Goal: Task Accomplishment & Management: Use online tool/utility

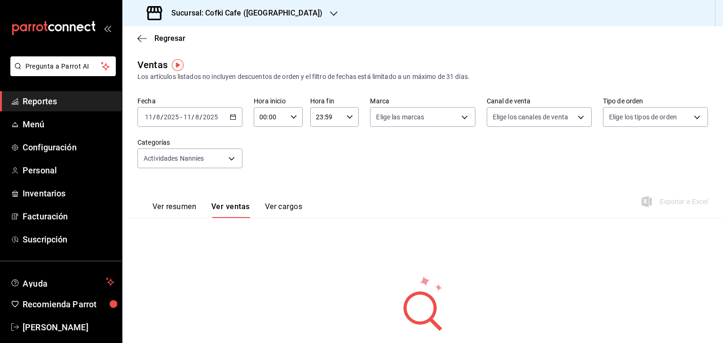
click at [235, 114] on icon "button" at bounding box center [233, 117] width 7 height 7
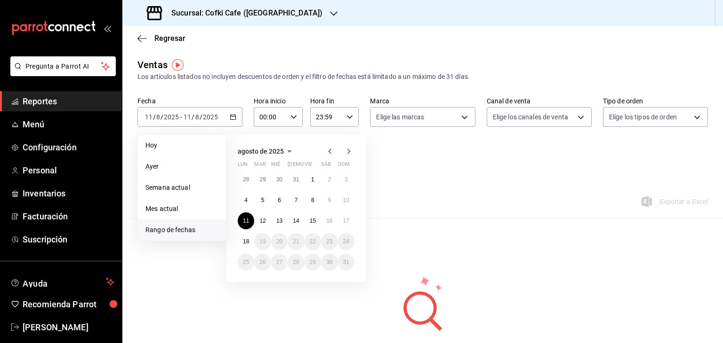
click at [350, 119] on div "23:59 Hora fin" at bounding box center [334, 117] width 49 height 20
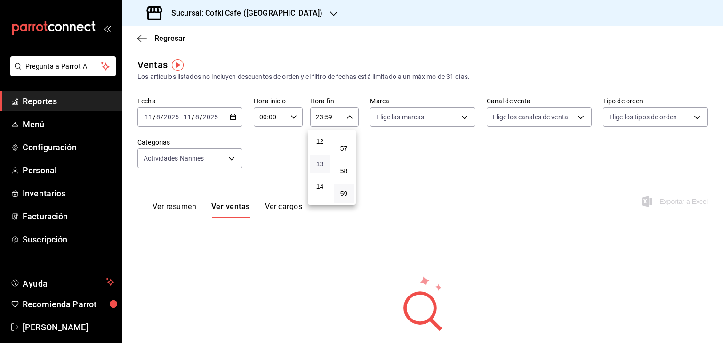
scroll to position [315, 0]
click at [322, 169] on span "15" at bounding box center [319, 165] width 9 height 8
click at [349, 138] on button "00" at bounding box center [344, 141] width 20 height 19
type input "15:00"
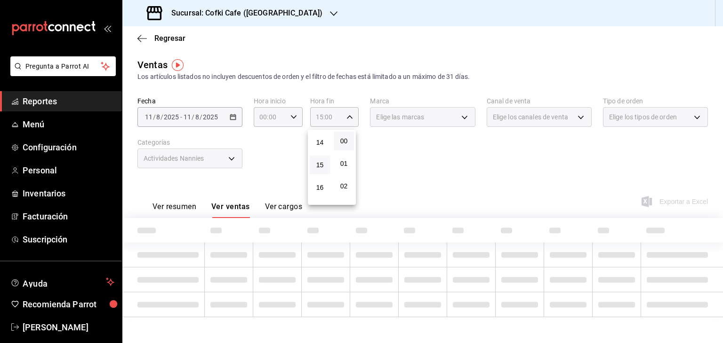
click at [285, 118] on div at bounding box center [361, 171] width 723 height 343
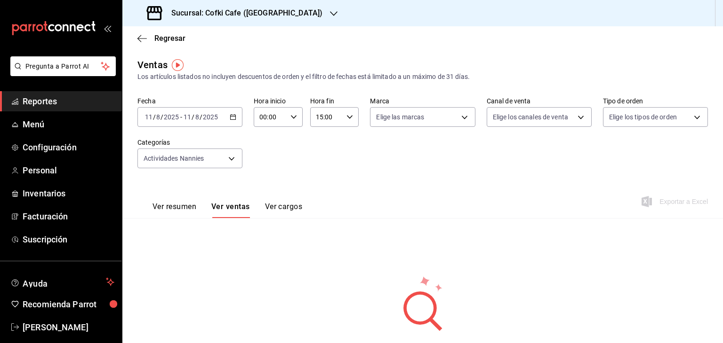
click at [292, 117] on \(Stroke\) "button" at bounding box center [294, 116] width 6 height 3
click at [264, 177] on span "08" at bounding box center [264, 178] width 9 height 8
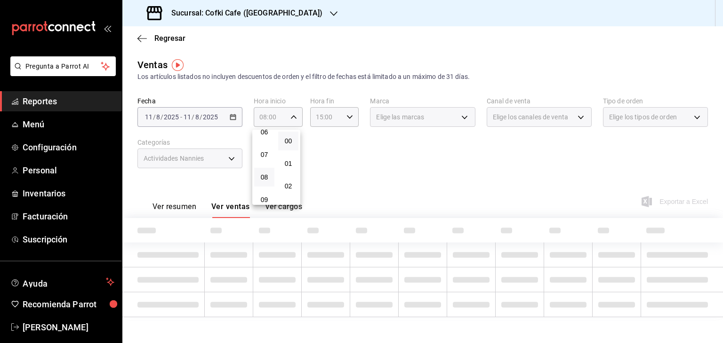
click at [361, 163] on div at bounding box center [361, 171] width 723 height 343
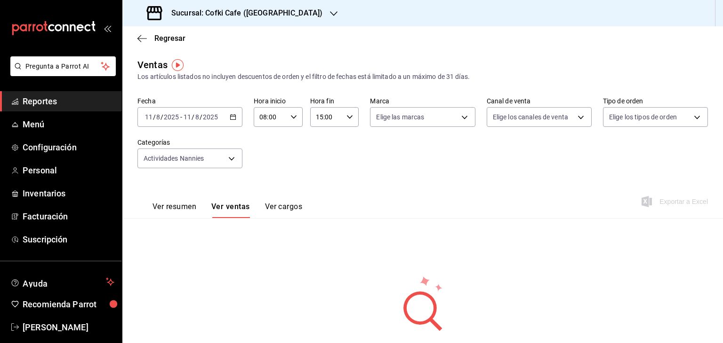
click at [232, 118] on icon "button" at bounding box center [233, 117] width 7 height 7
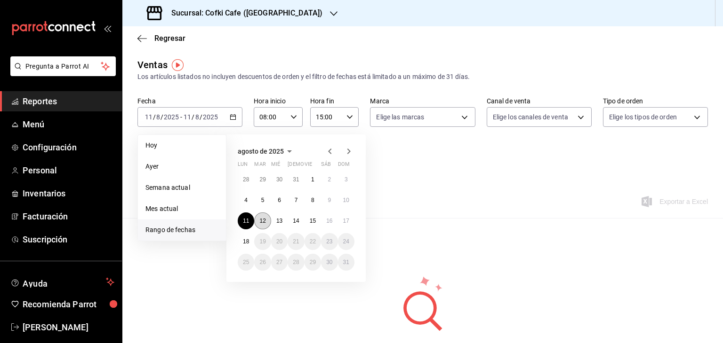
click at [263, 223] on abbr "12" at bounding box center [262, 221] width 6 height 7
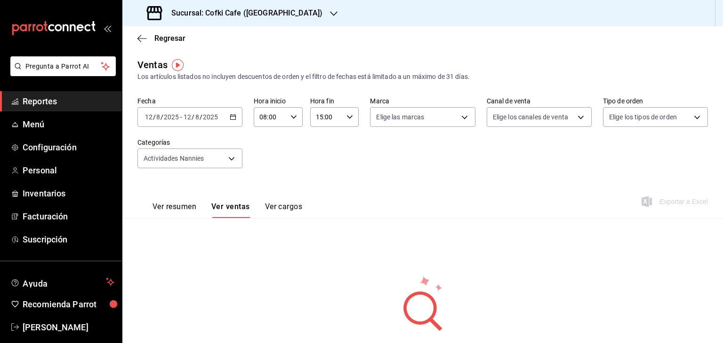
click at [230, 119] on icon "button" at bounding box center [233, 117] width 7 height 7
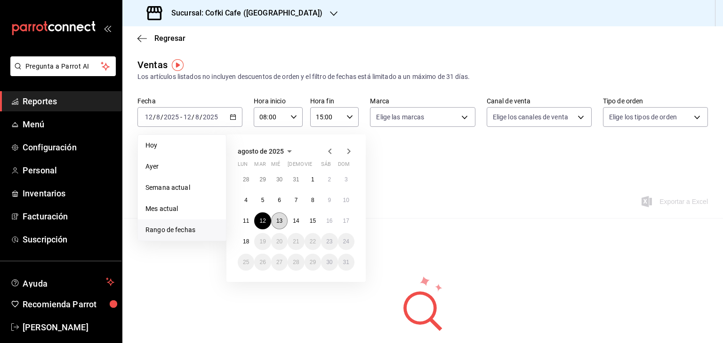
click at [275, 217] on button "13" at bounding box center [279, 221] width 16 height 17
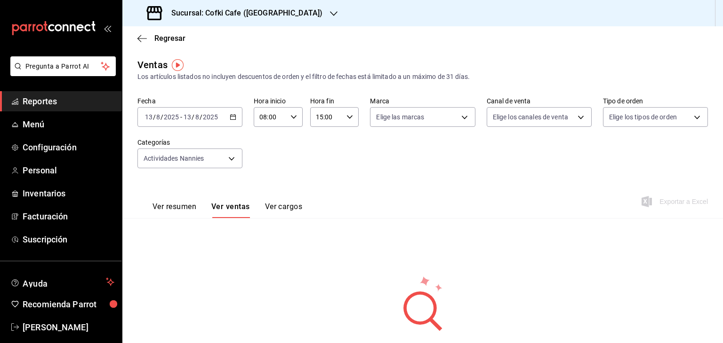
click at [233, 118] on icon "button" at bounding box center [233, 117] width 7 height 7
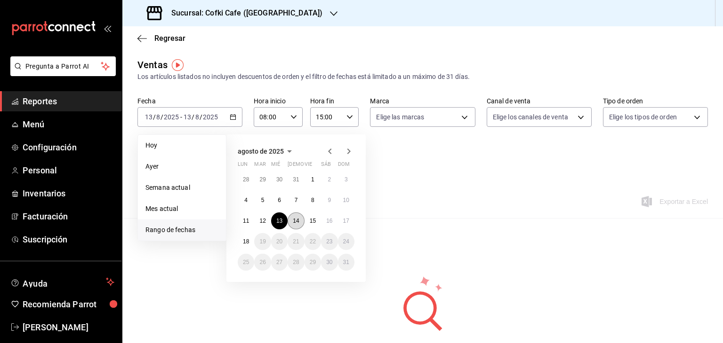
click at [294, 220] on abbr "14" at bounding box center [296, 221] width 6 height 7
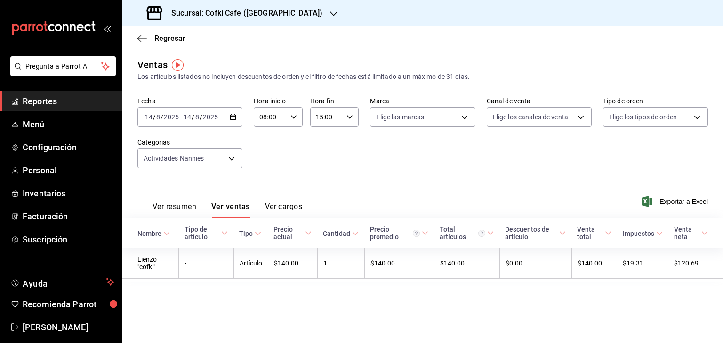
click at [237, 116] on div "[DATE] [DATE] - [DATE] [DATE]" at bounding box center [189, 117] width 105 height 20
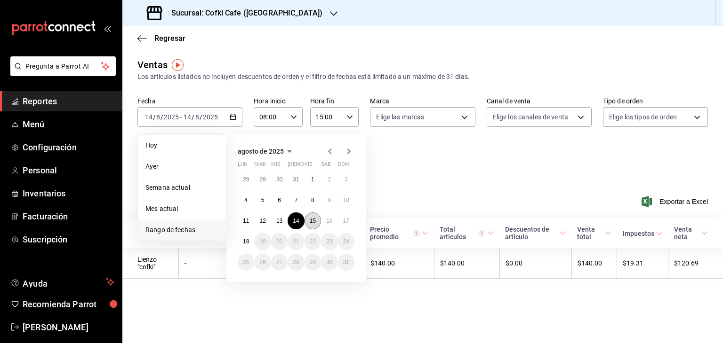
click at [311, 222] on abbr "15" at bounding box center [313, 221] width 6 height 7
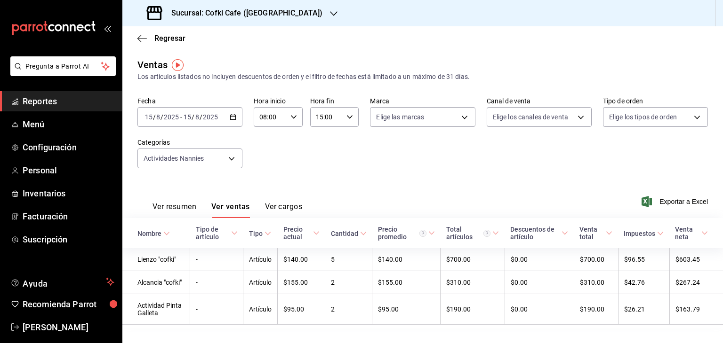
scroll to position [17, 0]
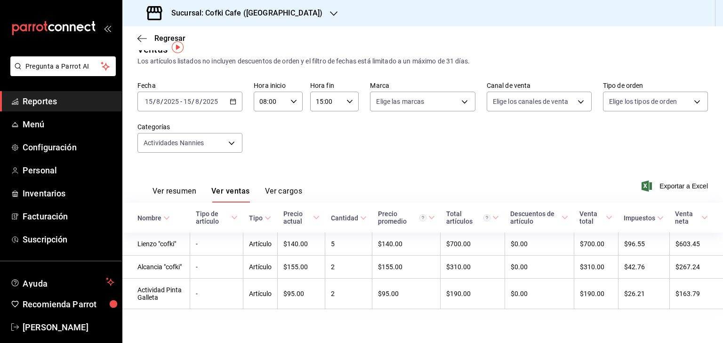
click at [230, 98] on icon "button" at bounding box center [233, 101] width 7 height 7
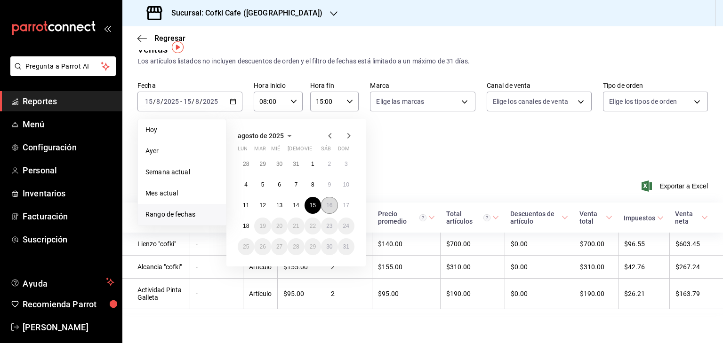
click at [329, 202] on abbr "16" at bounding box center [329, 205] width 6 height 7
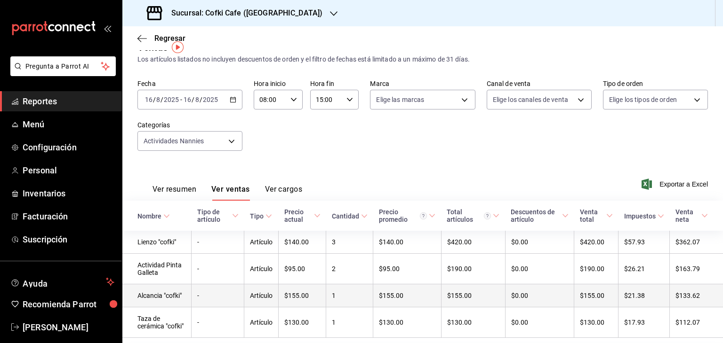
scroll to position [49, 0]
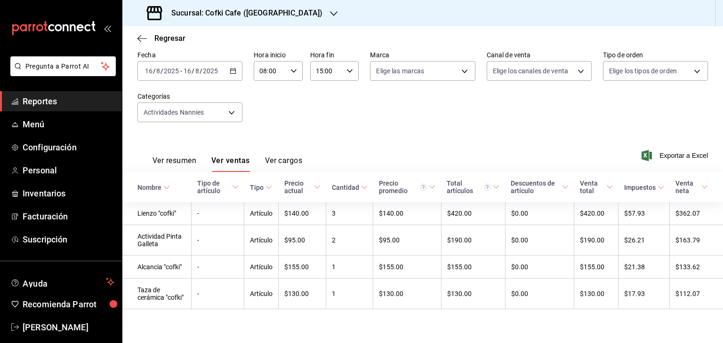
click at [231, 62] on div "[DATE] [DATE] - [DATE] [DATE]" at bounding box center [189, 71] width 105 height 20
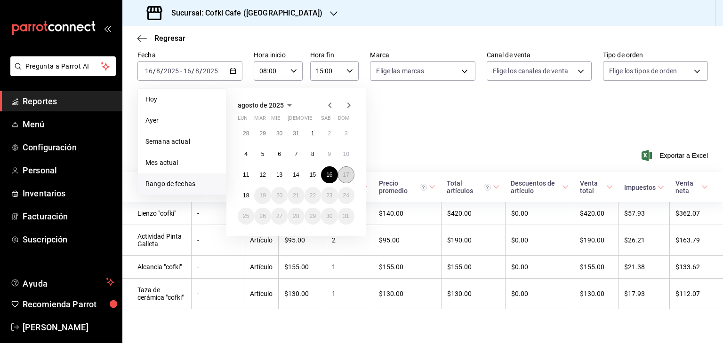
click at [339, 168] on button "17" at bounding box center [346, 175] width 16 height 17
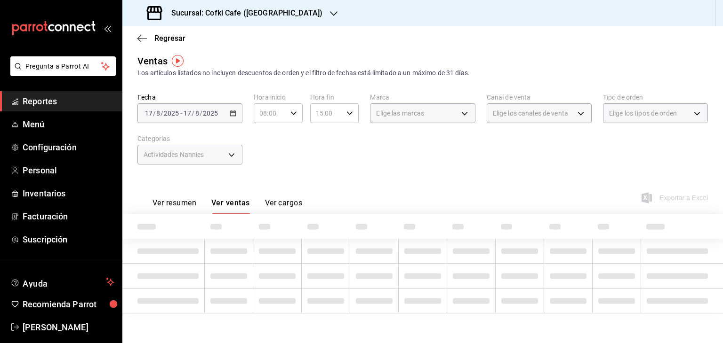
scroll to position [41, 0]
click at [339, 175] on div "Ver resumen Ver ventas Ver cargos Exportar a Excel" at bounding box center [422, 194] width 600 height 39
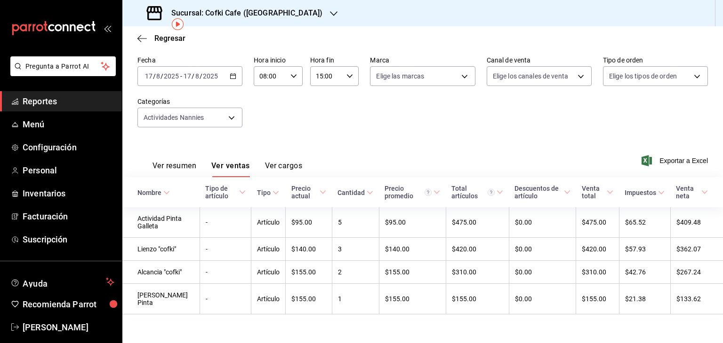
click at [339, 168] on div "Ver resumen Ver ventas Ver cargos Exportar a Excel" at bounding box center [422, 158] width 600 height 39
click at [278, 76] on input "08:00" at bounding box center [270, 76] width 33 height 19
click at [263, 96] on button "15" at bounding box center [264, 97] width 20 height 19
type input "15:00"
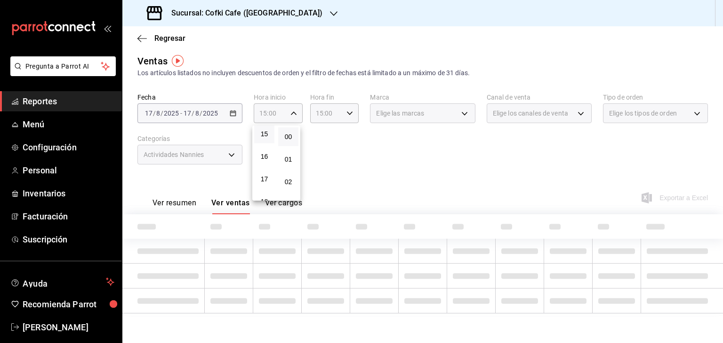
click at [341, 111] on div at bounding box center [361, 171] width 723 height 343
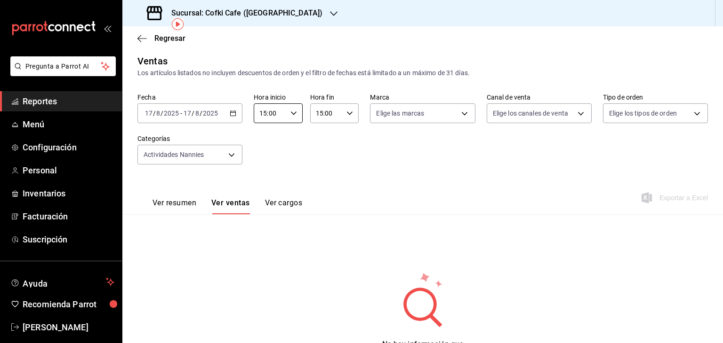
scroll to position [41, 0]
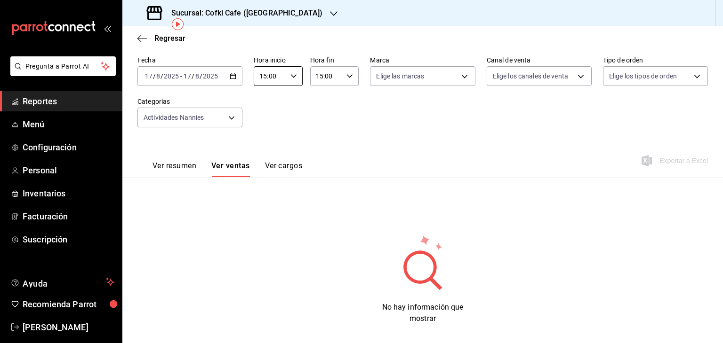
click at [342, 72] on div "15:00 Hora fin" at bounding box center [334, 76] width 49 height 20
click at [314, 148] on button "21" at bounding box center [320, 138] width 20 height 19
type input "21:00"
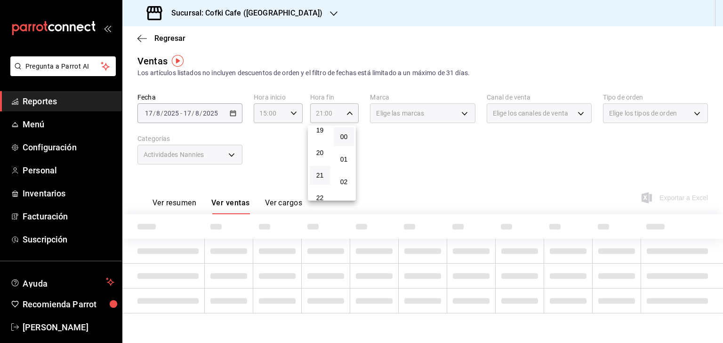
click at [269, 132] on div at bounding box center [361, 171] width 723 height 343
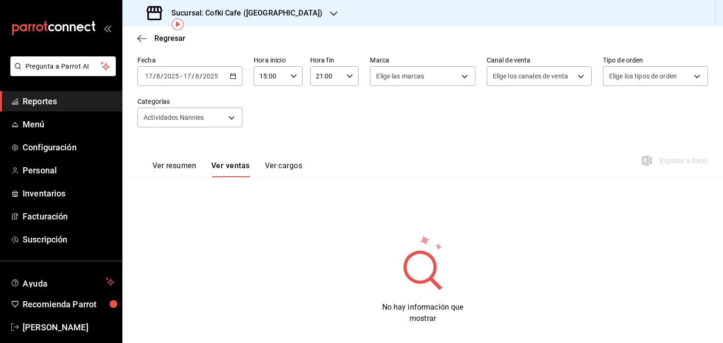
click at [231, 73] on icon "button" at bounding box center [233, 76] width 7 height 7
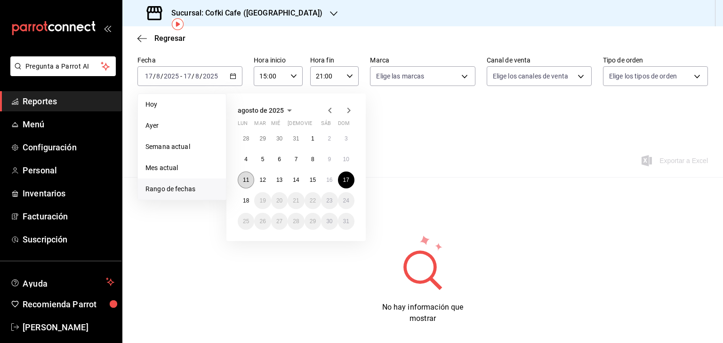
click at [248, 180] on abbr "11" at bounding box center [246, 180] width 6 height 7
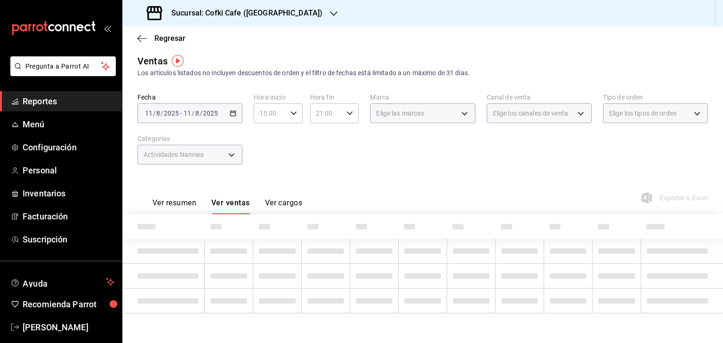
scroll to position [41, 0]
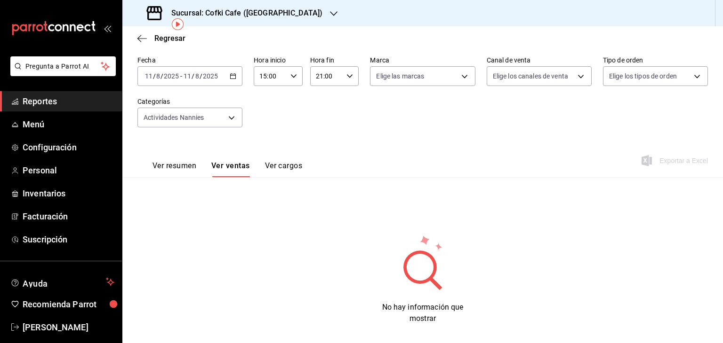
click at [235, 86] on div "[DATE] [DATE] - [DATE] [DATE]" at bounding box center [189, 76] width 105 height 20
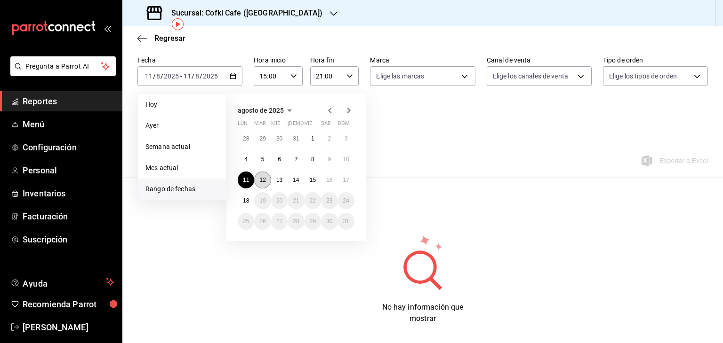
click at [263, 177] on abbr "12" at bounding box center [262, 180] width 6 height 7
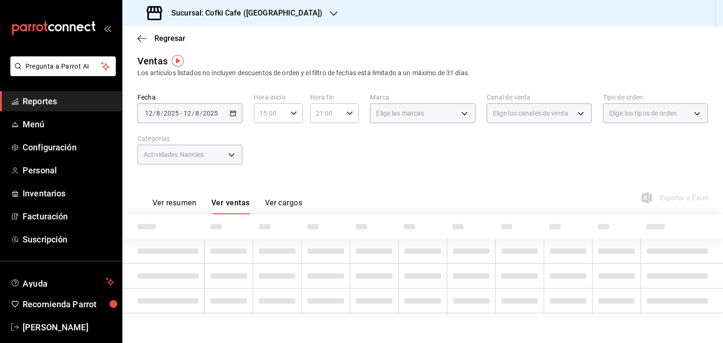
scroll to position [41, 0]
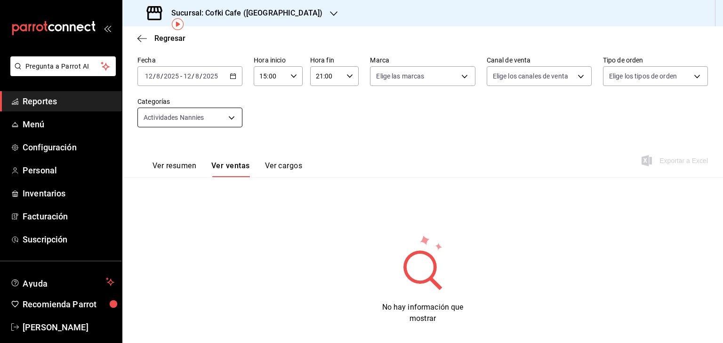
click at [229, 109] on body "Pregunta a Parrot AI Reportes Menú Configuración Personal Inventarios Facturaci…" at bounding box center [361, 171] width 723 height 343
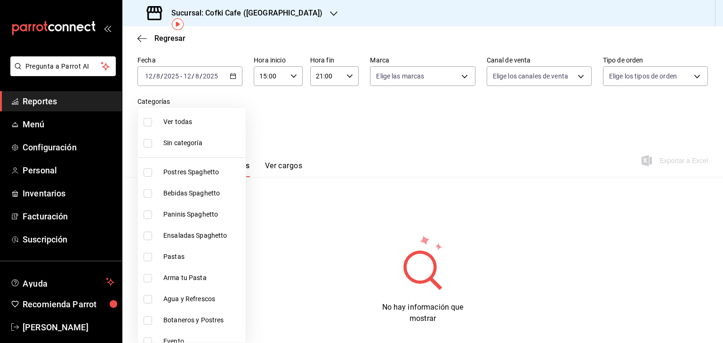
click at [237, 59] on div at bounding box center [361, 171] width 723 height 343
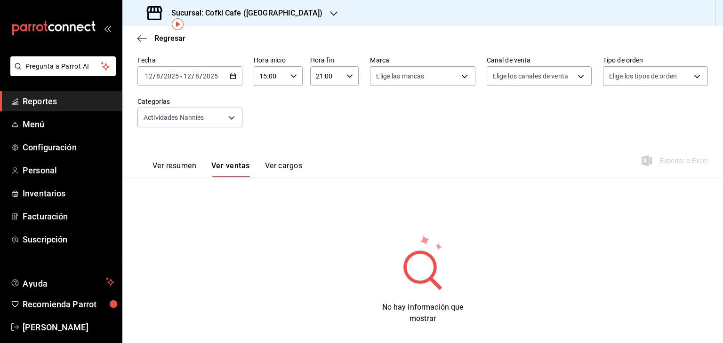
click at [230, 72] on div "[DATE] [DATE] - [DATE] [DATE]" at bounding box center [189, 76] width 105 height 20
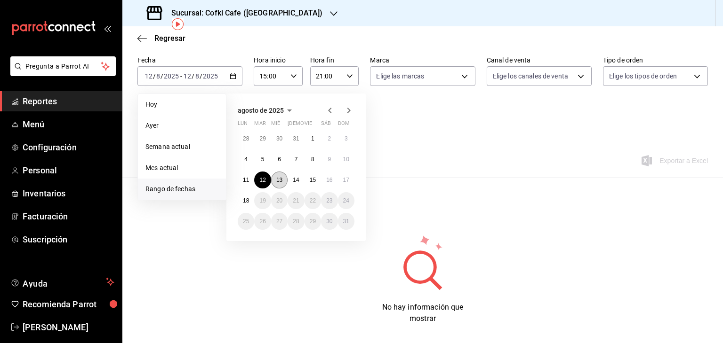
click at [281, 175] on button "13" at bounding box center [279, 180] width 16 height 17
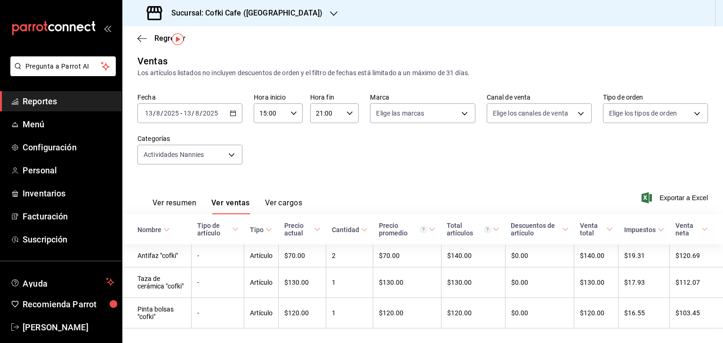
scroll to position [25, 0]
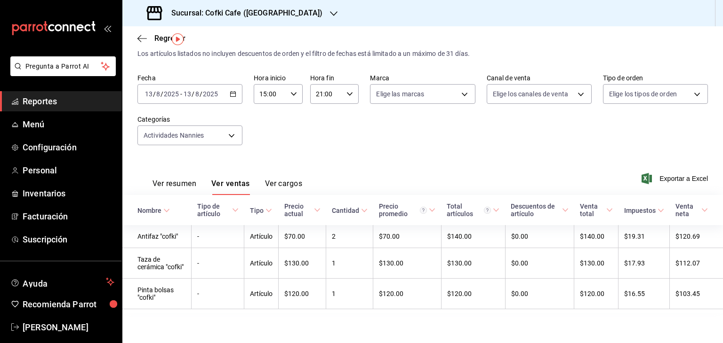
click at [231, 96] on div "[DATE] [DATE] - [DATE] [DATE]" at bounding box center [189, 94] width 105 height 20
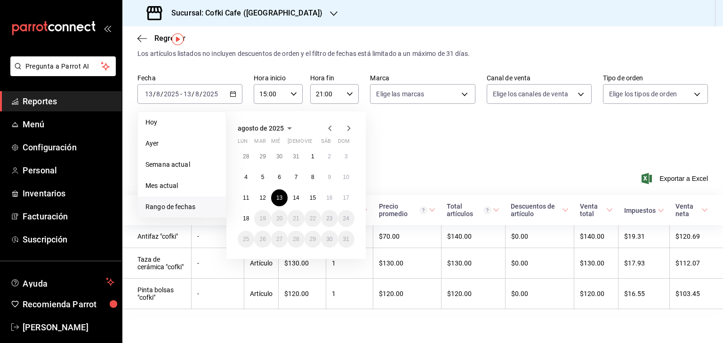
click at [302, 201] on div "28 29 30 31 1 2 3 4 5 6 7 8 9 10 11 12 13 14 15 16 17 18 19 20 21 22 23 24 25 2…" at bounding box center [296, 198] width 117 height 100
click at [300, 197] on button "14" at bounding box center [295, 198] width 16 height 17
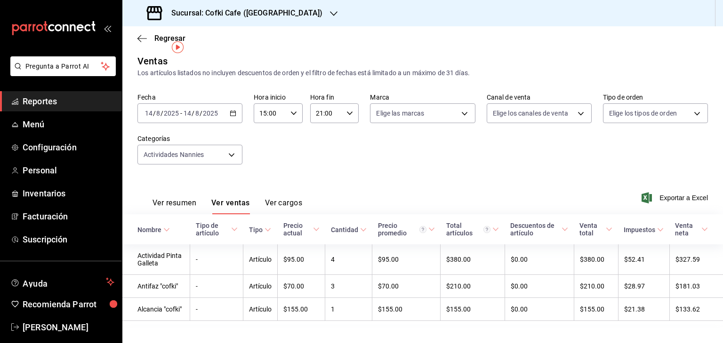
scroll to position [17, 0]
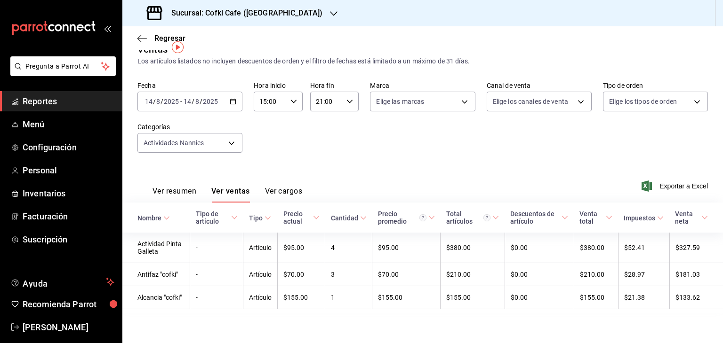
click at [207, 101] on input "2025" at bounding box center [210, 102] width 16 height 8
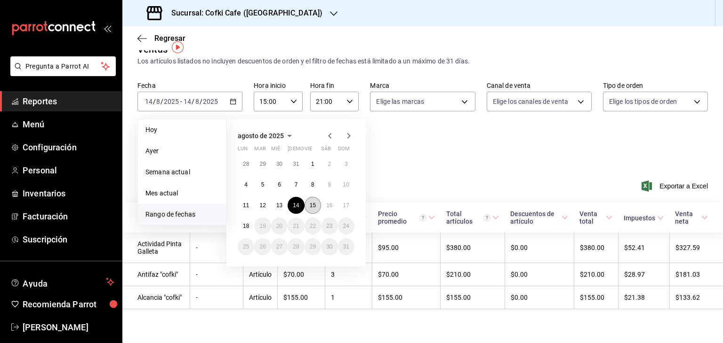
click at [313, 204] on abbr "15" at bounding box center [313, 205] width 6 height 7
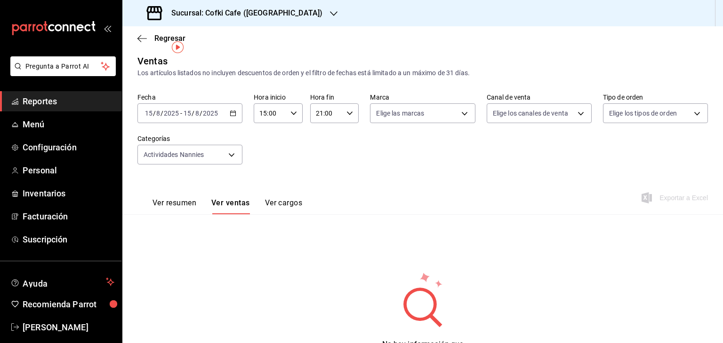
scroll to position [17, 0]
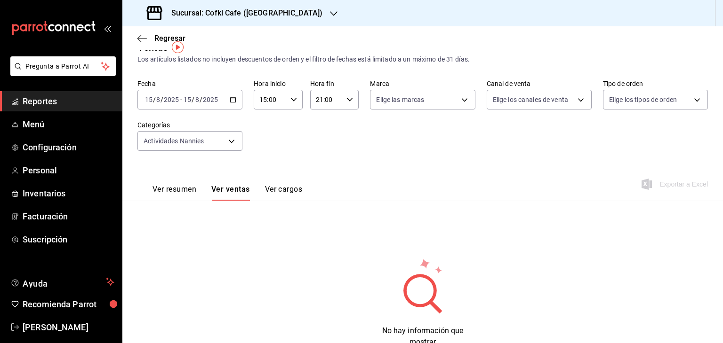
click at [209, 91] on div "[DATE] [DATE] - [DATE] [DATE]" at bounding box center [189, 100] width 105 height 20
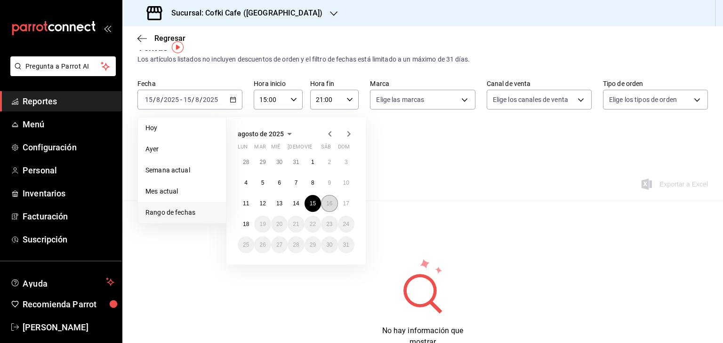
click at [328, 205] on abbr "16" at bounding box center [329, 203] width 6 height 7
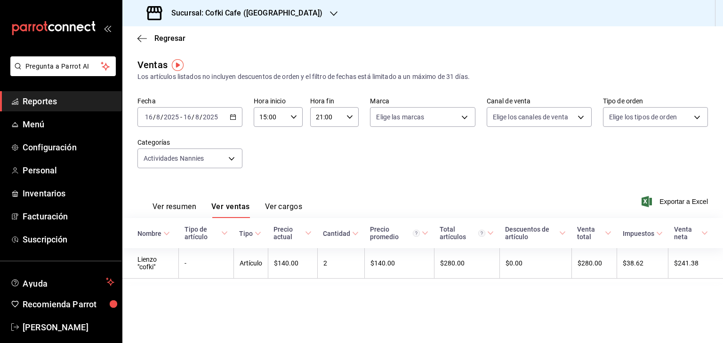
click at [234, 109] on div "[DATE] [DATE] - [DATE] [DATE]" at bounding box center [189, 117] width 105 height 20
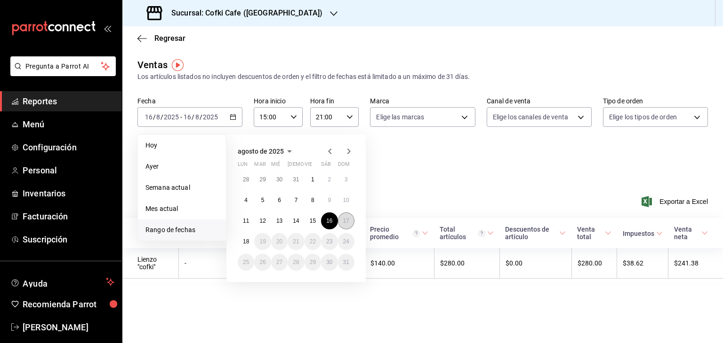
click at [345, 223] on abbr "17" at bounding box center [346, 221] width 6 height 7
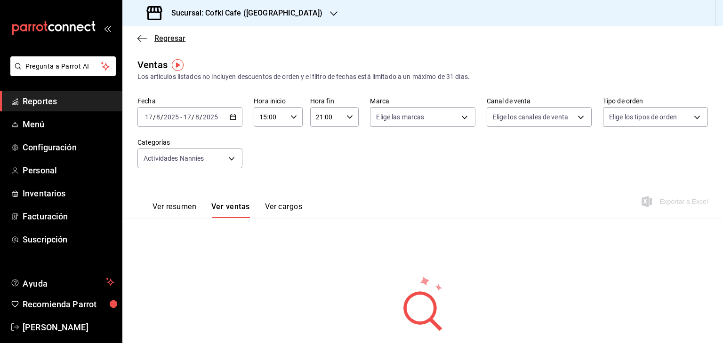
click at [139, 41] on icon "button" at bounding box center [141, 38] width 9 height 8
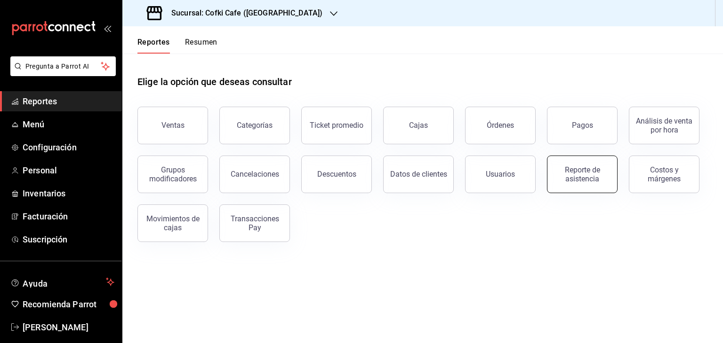
click at [588, 174] on div "Reporte de asistencia" at bounding box center [582, 175] width 58 height 18
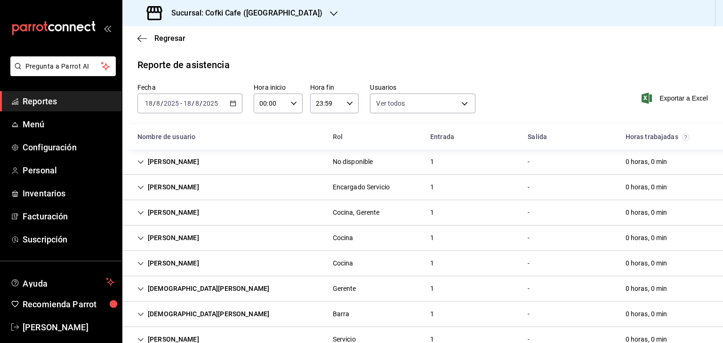
scroll to position [49, 0]
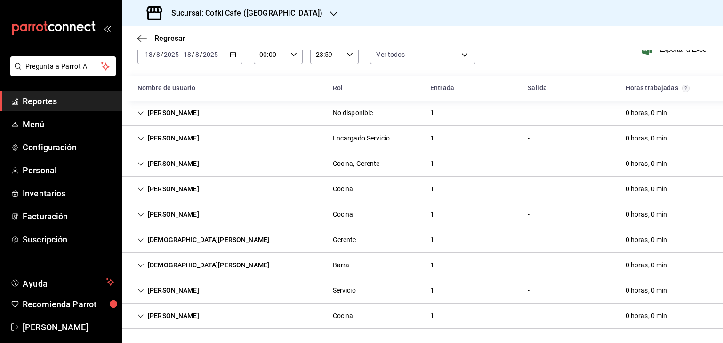
click at [231, 52] on \(Stroke\) "button" at bounding box center [233, 54] width 6 height 5
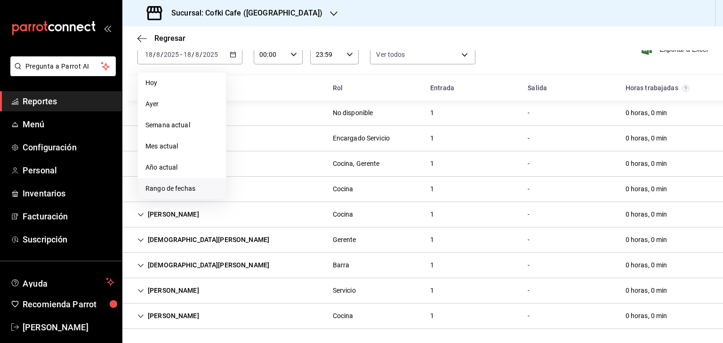
click at [198, 181] on li "Rango de fechas" at bounding box center [182, 188] width 88 height 21
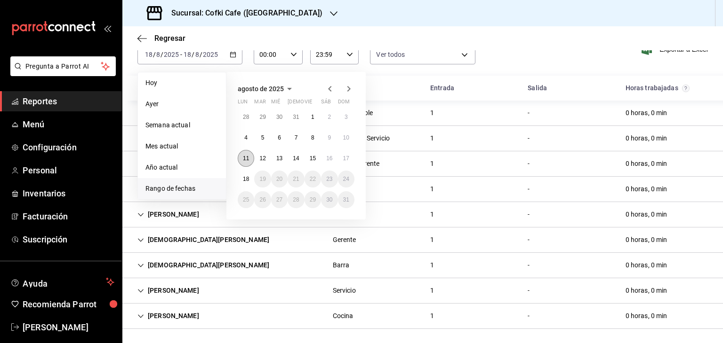
click at [243, 155] on abbr "11" at bounding box center [246, 158] width 6 height 7
click at [349, 160] on button "17" at bounding box center [346, 158] width 16 height 17
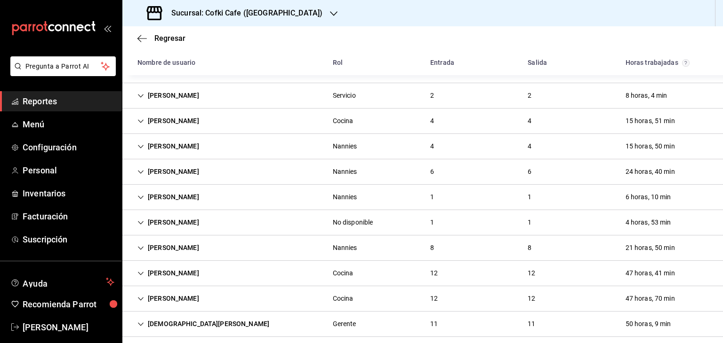
scroll to position [143, 0]
click at [271, 84] on div "[PERSON_NAME] Servicio 2 2 8 horas, 4 min" at bounding box center [422, 95] width 600 height 25
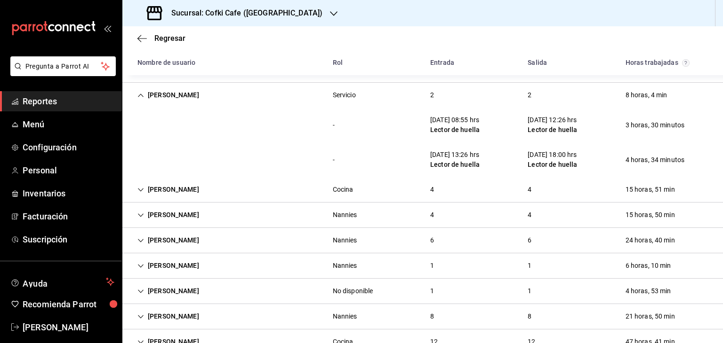
click at [277, 94] on div "[PERSON_NAME] Servicio 2 2 8 horas, 4 min" at bounding box center [422, 95] width 600 height 25
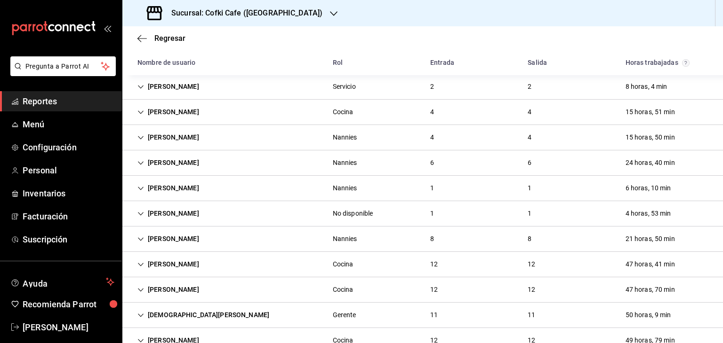
scroll to position [148, 0]
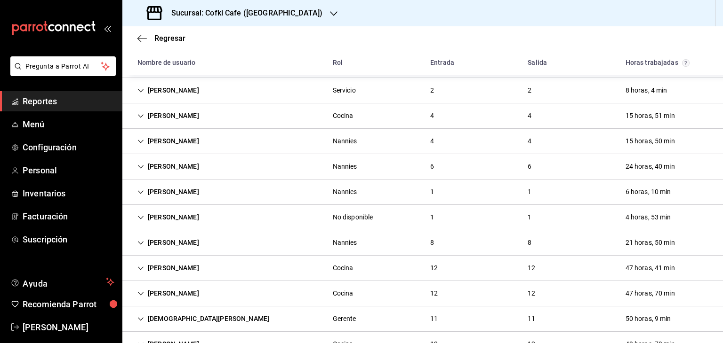
click at [379, 91] on div "[PERSON_NAME] Servicio 2 2 8 horas, 4 min" at bounding box center [422, 90] width 600 height 25
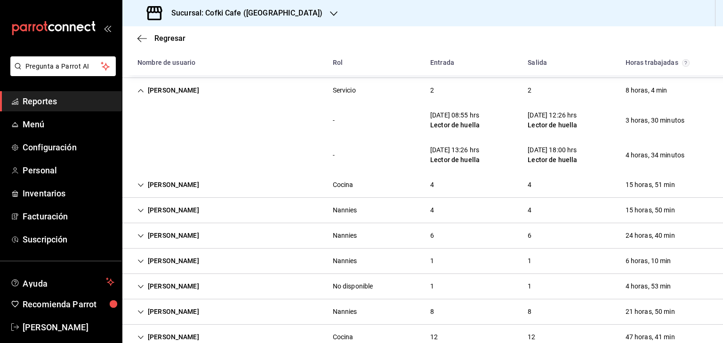
click at [379, 91] on div "[PERSON_NAME] Servicio 2 2 8 horas, 4 min" at bounding box center [422, 90] width 600 height 25
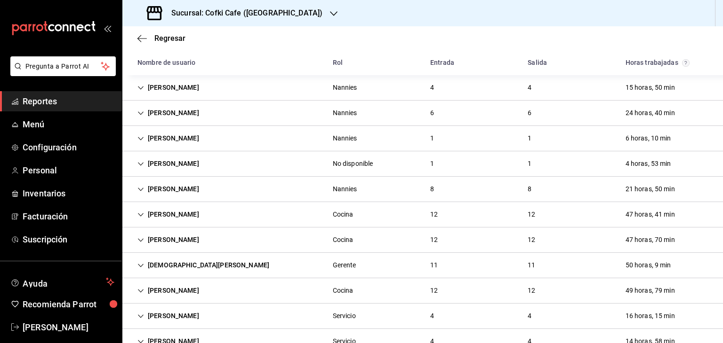
scroll to position [202, 0]
click at [226, 84] on div "[PERSON_NAME] Nannies 4 4 15 horas, 50 min" at bounding box center [422, 86] width 600 height 25
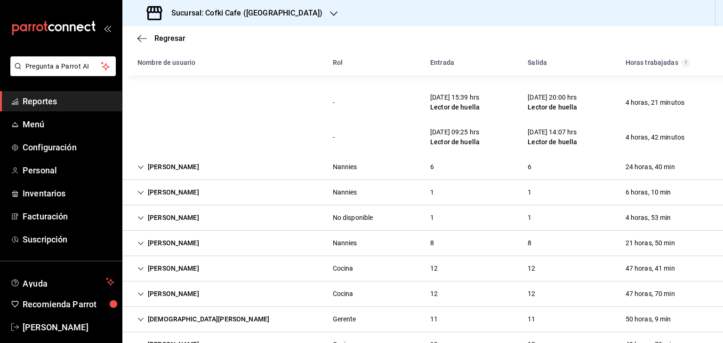
scroll to position [290, 0]
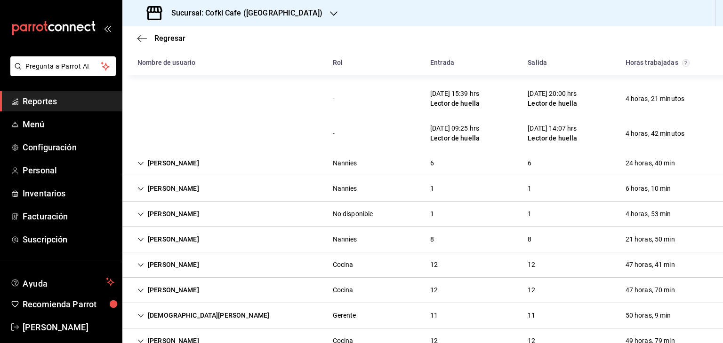
click at [267, 198] on div "[PERSON_NAME] Nannies 1 1 6 horas, 10 min" at bounding box center [422, 188] width 600 height 25
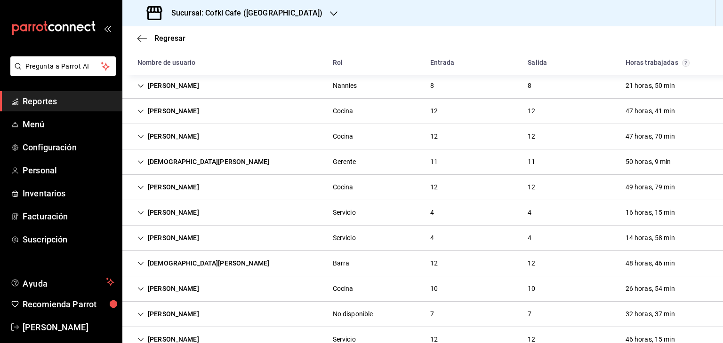
scroll to position [478, 0]
click at [477, 85] on div "[PERSON_NAME] Nannies 8 8 21 horas, 50 min" at bounding box center [422, 85] width 600 height 25
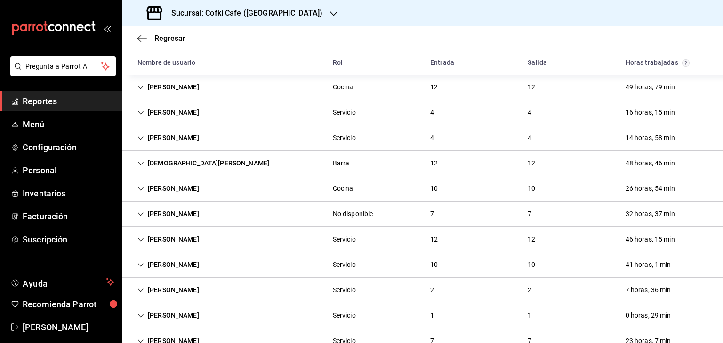
scroll to position [859, 0]
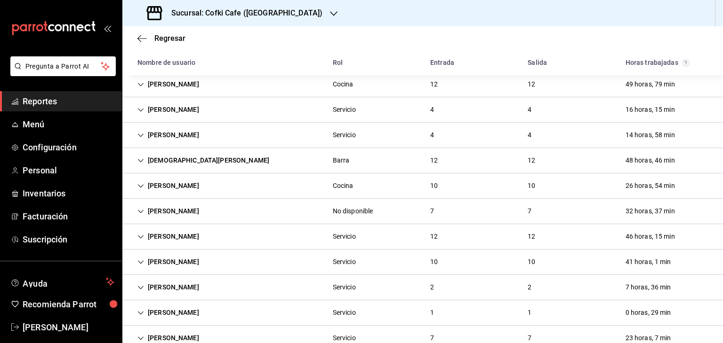
click at [268, 76] on div "[PERSON_NAME] Cocina 12 12 49 horas, 79 min" at bounding box center [422, 84] width 600 height 25
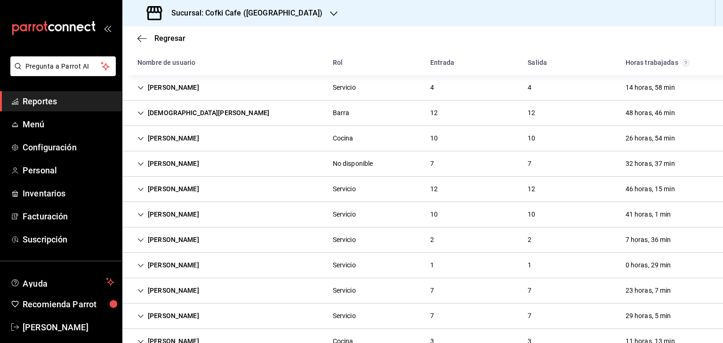
scroll to position [1327, 0]
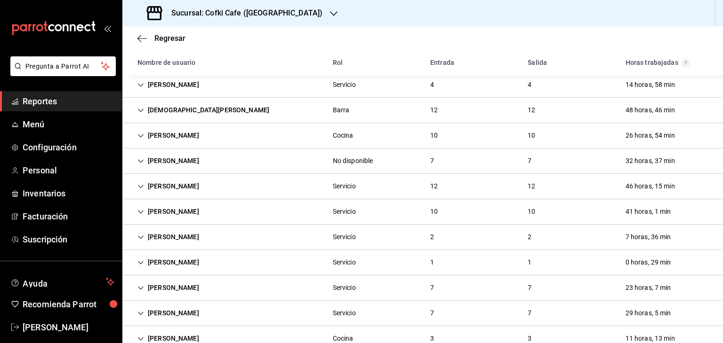
click at [391, 84] on div "[PERSON_NAME] Servicio 4 4 14 horas, 58 min" at bounding box center [422, 84] width 600 height 25
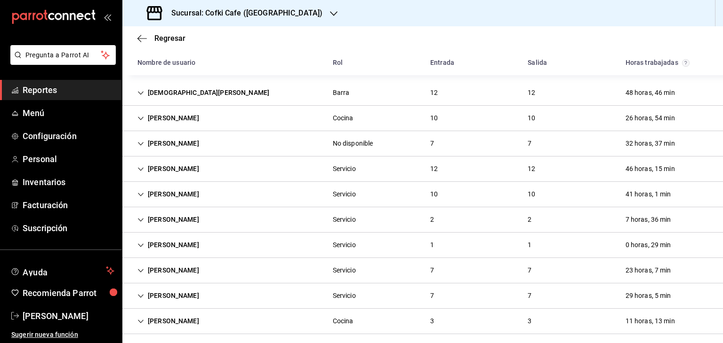
scroll to position [1487, 0]
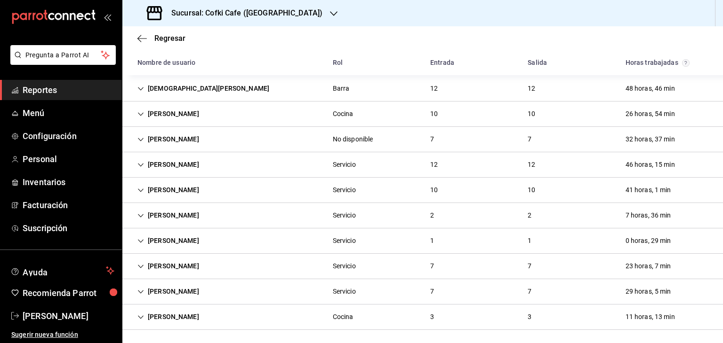
click at [567, 118] on div "[PERSON_NAME] Cocina 10 10 26 horas, 54 min" at bounding box center [422, 114] width 600 height 25
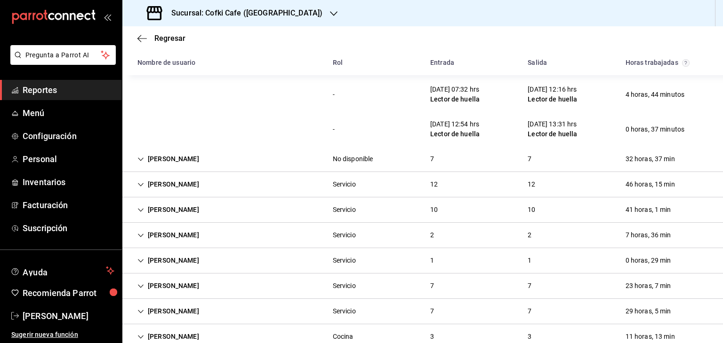
scroll to position [1835, 0]
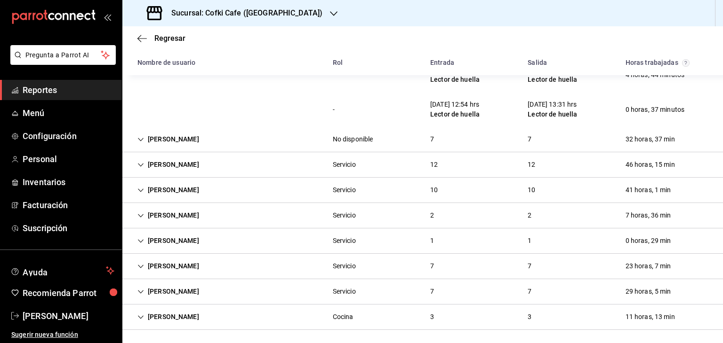
click at [236, 142] on div "[PERSON_NAME] No disponible 7 7 32 horas, 37 min" at bounding box center [422, 139] width 600 height 25
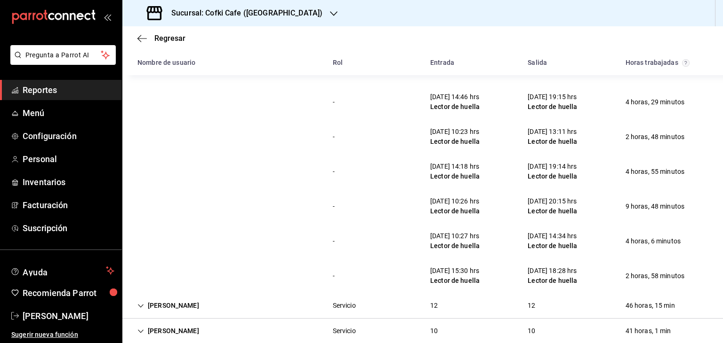
scroll to position [2078, 0]
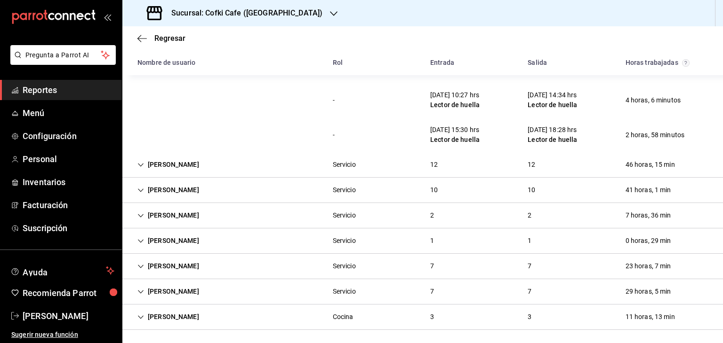
click at [257, 191] on div "[PERSON_NAME] Servicio 10 10 41 horas, 1 min" at bounding box center [422, 190] width 600 height 25
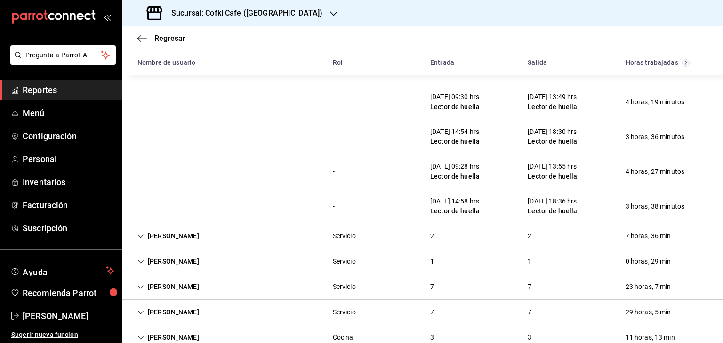
scroll to position [2426, 0]
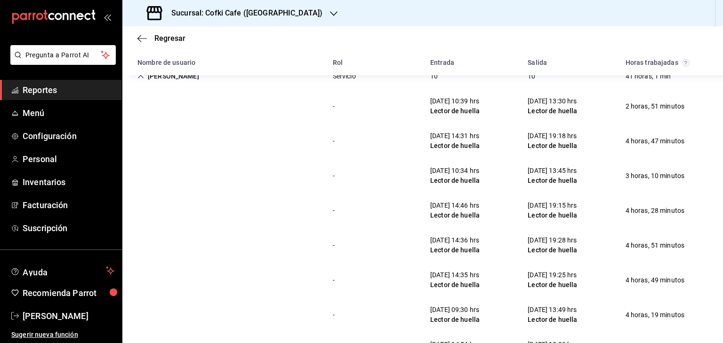
click at [186, 83] on div "[PERSON_NAME]" at bounding box center [168, 76] width 77 height 17
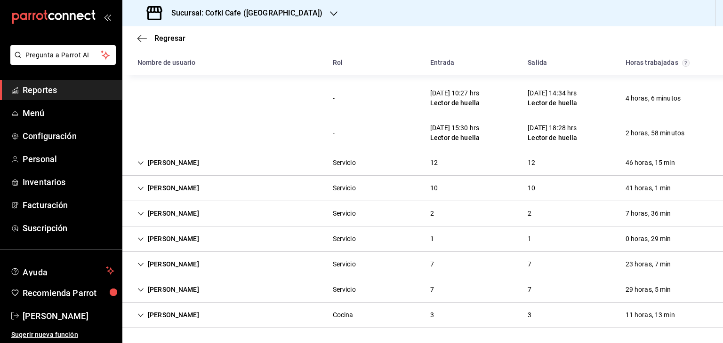
scroll to position [2078, 0]
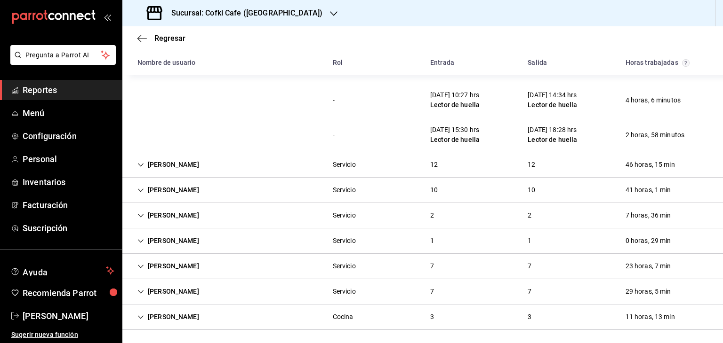
click at [270, 265] on div "[PERSON_NAME] Servicio 7 7 23 horas, 7 min" at bounding box center [422, 266] width 600 height 25
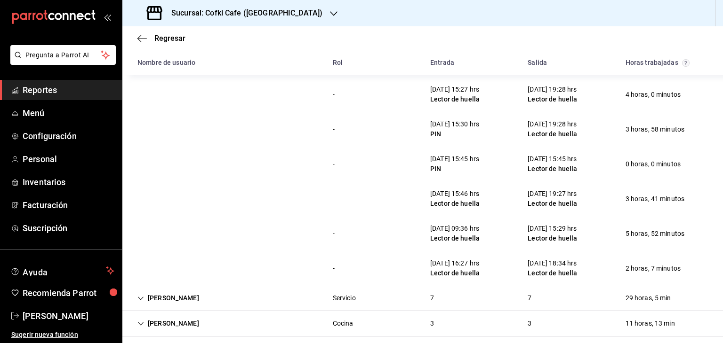
scroll to position [2315, 0]
click at [439, 174] on div "[DATE] 15:45 hrs PIN" at bounding box center [454, 164] width 64 height 27
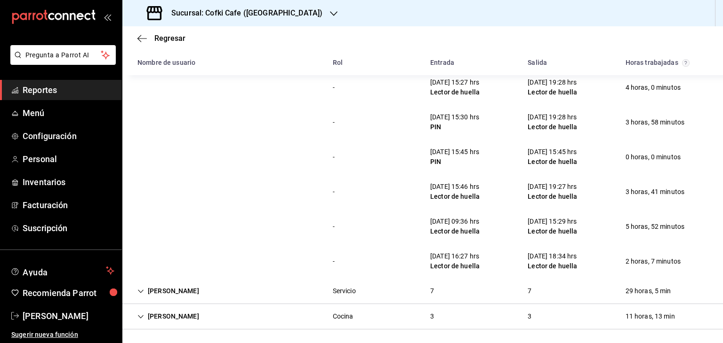
click at [315, 291] on div "[PERSON_NAME] Servicio 7 7 29 horas, 5 min" at bounding box center [422, 291] width 600 height 25
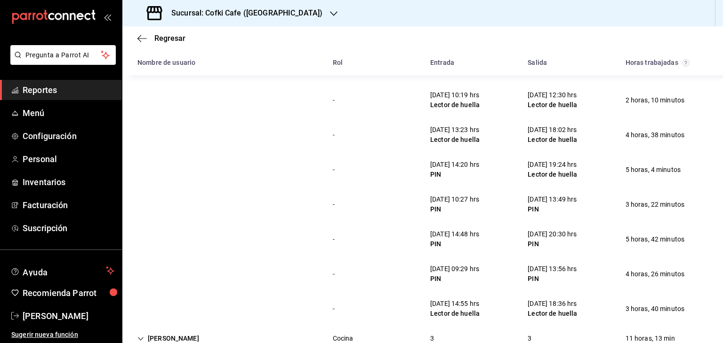
scroll to position [2543, 0]
click at [405, 187] on div "- [DATE] 10:27 hrs PIN [DATE] 13:49 hrs PIN 3 horas, 22 minutos" at bounding box center [422, 204] width 600 height 35
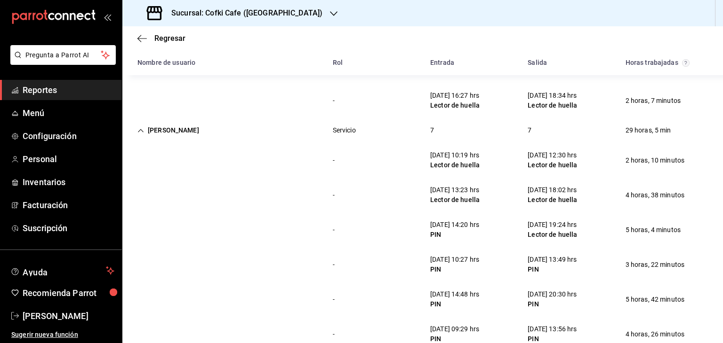
scroll to position [2565, 0]
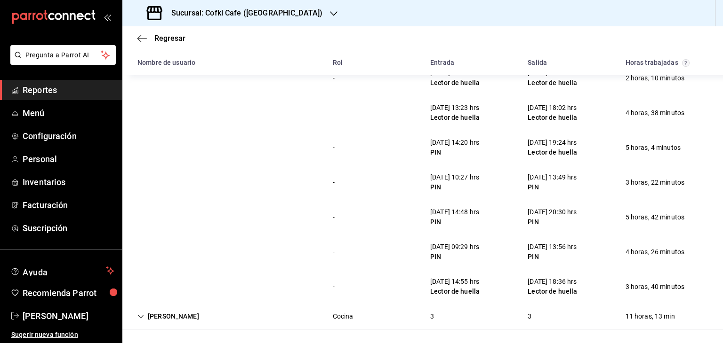
click at [387, 323] on div "[PERSON_NAME] Cocina 3 3 11 horas, 13 min" at bounding box center [422, 316] width 600 height 25
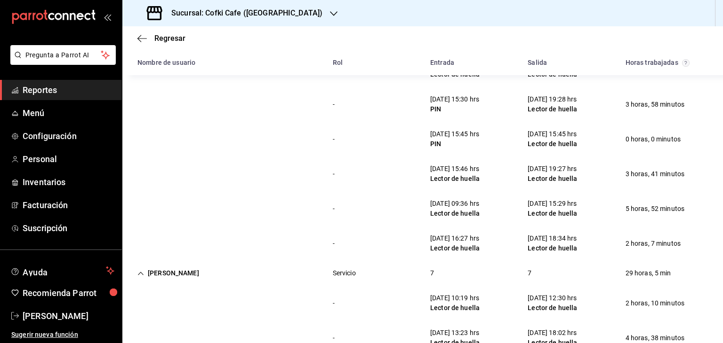
click at [180, 273] on div "[PERSON_NAME]" at bounding box center [168, 273] width 77 height 17
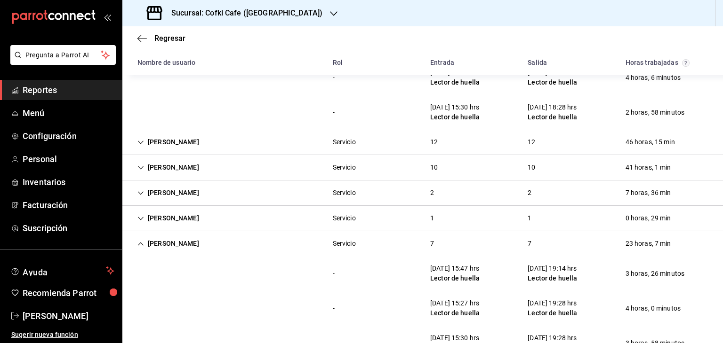
click at [175, 245] on div "[PERSON_NAME]" at bounding box center [168, 243] width 77 height 17
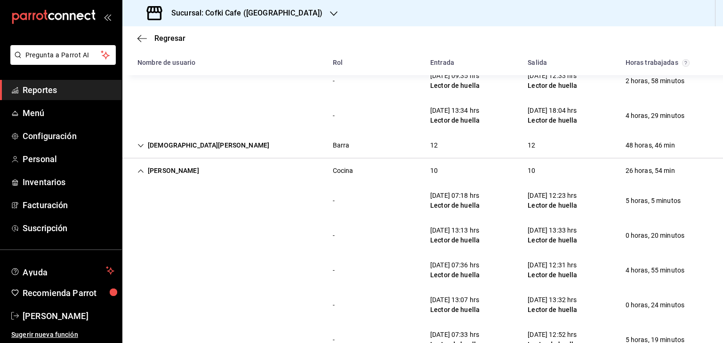
scroll to position [1427, 0]
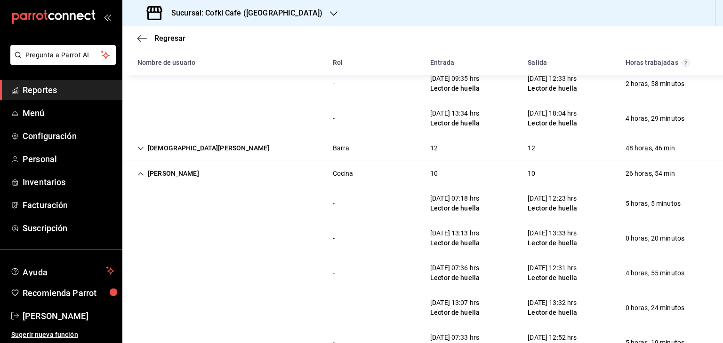
click at [167, 175] on div "[PERSON_NAME]" at bounding box center [168, 173] width 77 height 17
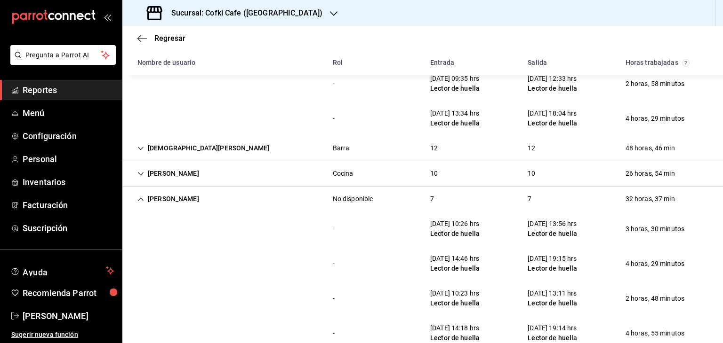
click at [170, 196] on div "[PERSON_NAME]" at bounding box center [168, 199] width 77 height 17
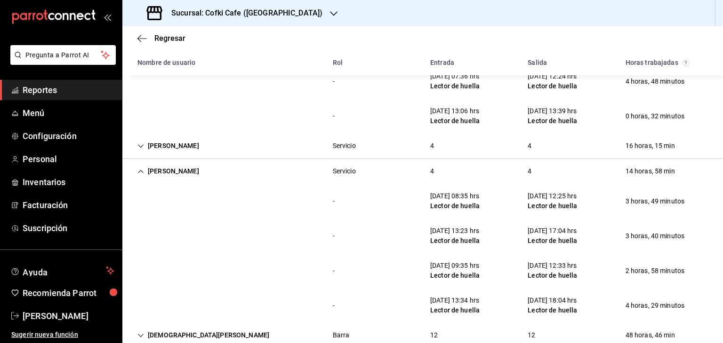
click at [166, 163] on div "[PERSON_NAME]" at bounding box center [168, 171] width 77 height 17
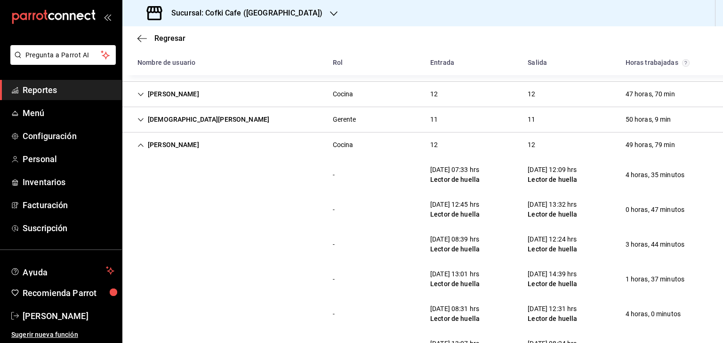
scroll to position [798, 0]
click at [166, 148] on div "[PERSON_NAME]" at bounding box center [168, 145] width 77 height 17
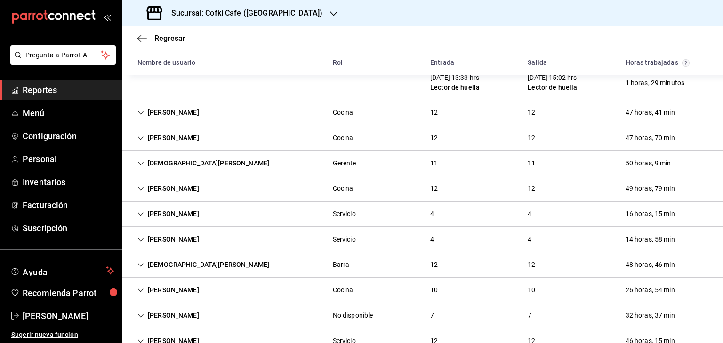
scroll to position [755, 0]
